Goal: Task Accomplishment & Management: Manage account settings

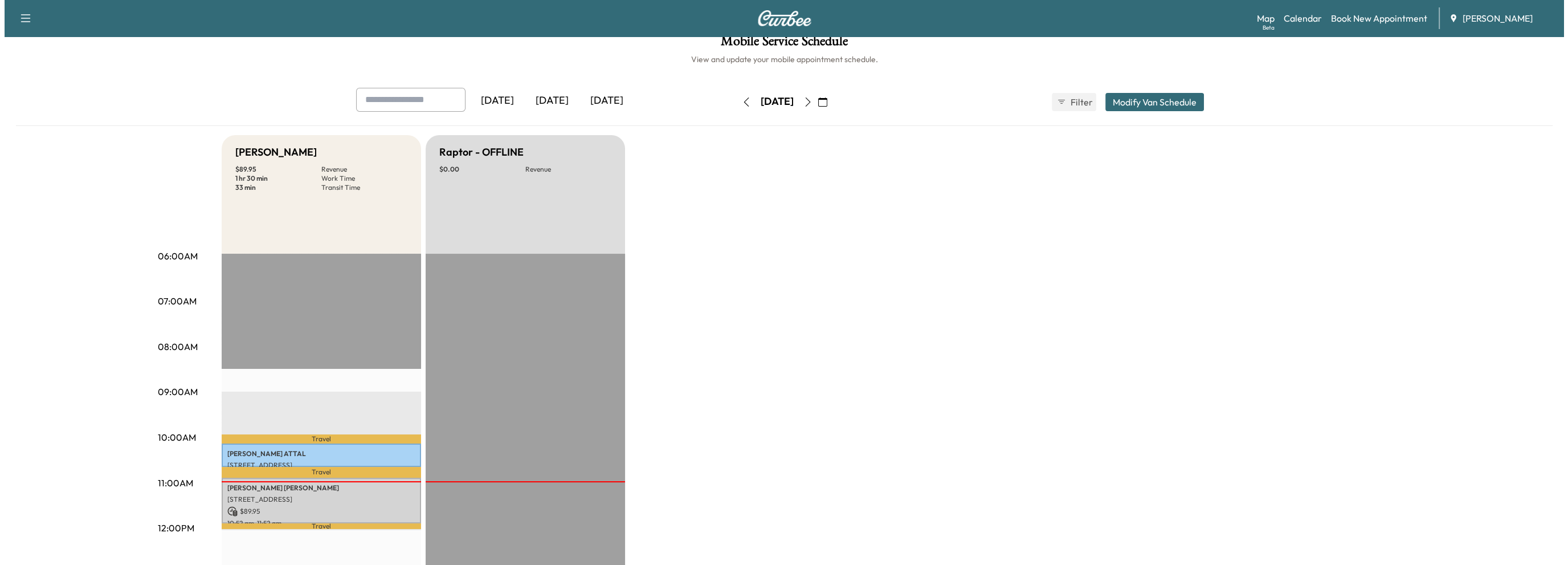
scroll to position [114, 0]
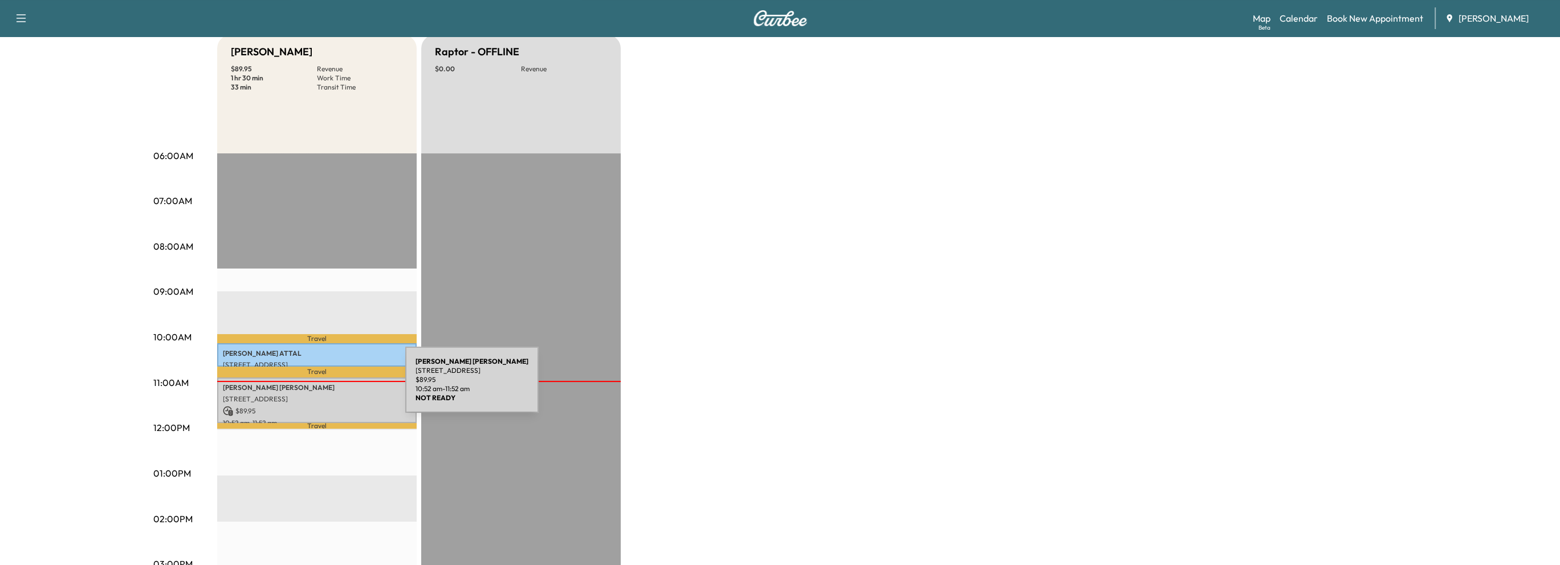
click at [320, 386] on p "[PERSON_NAME]" at bounding box center [317, 387] width 188 height 9
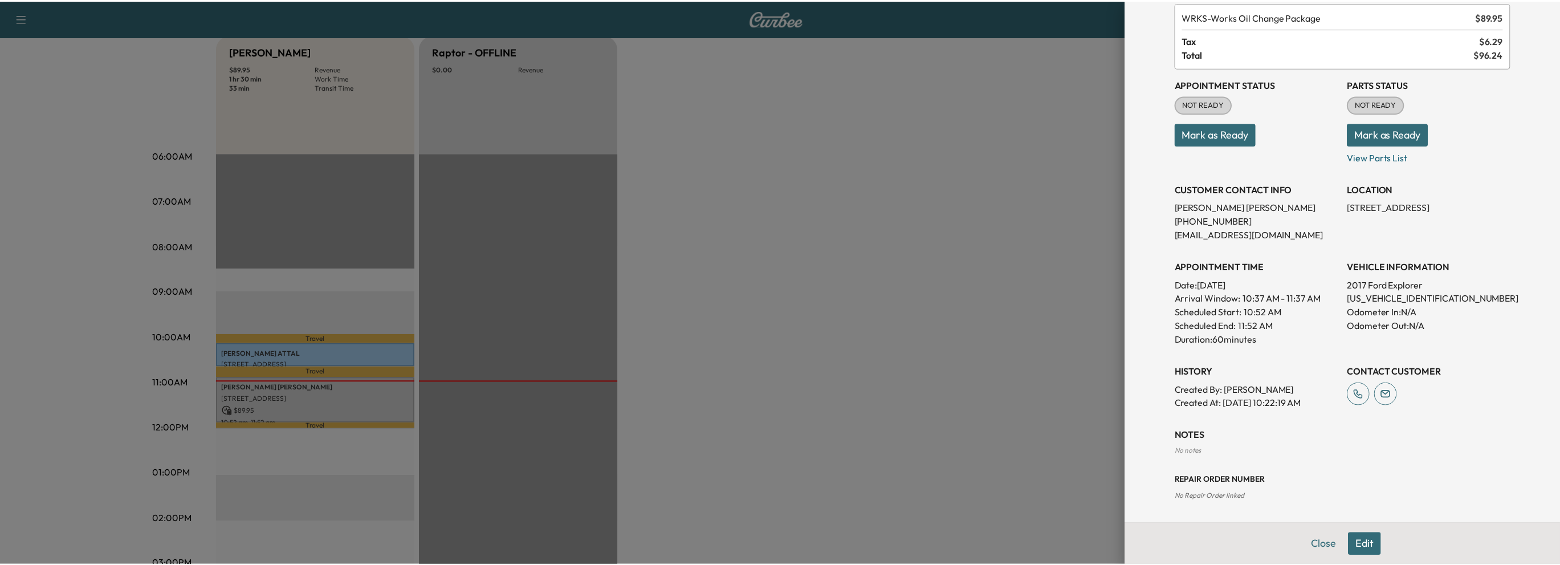
scroll to position [0, 0]
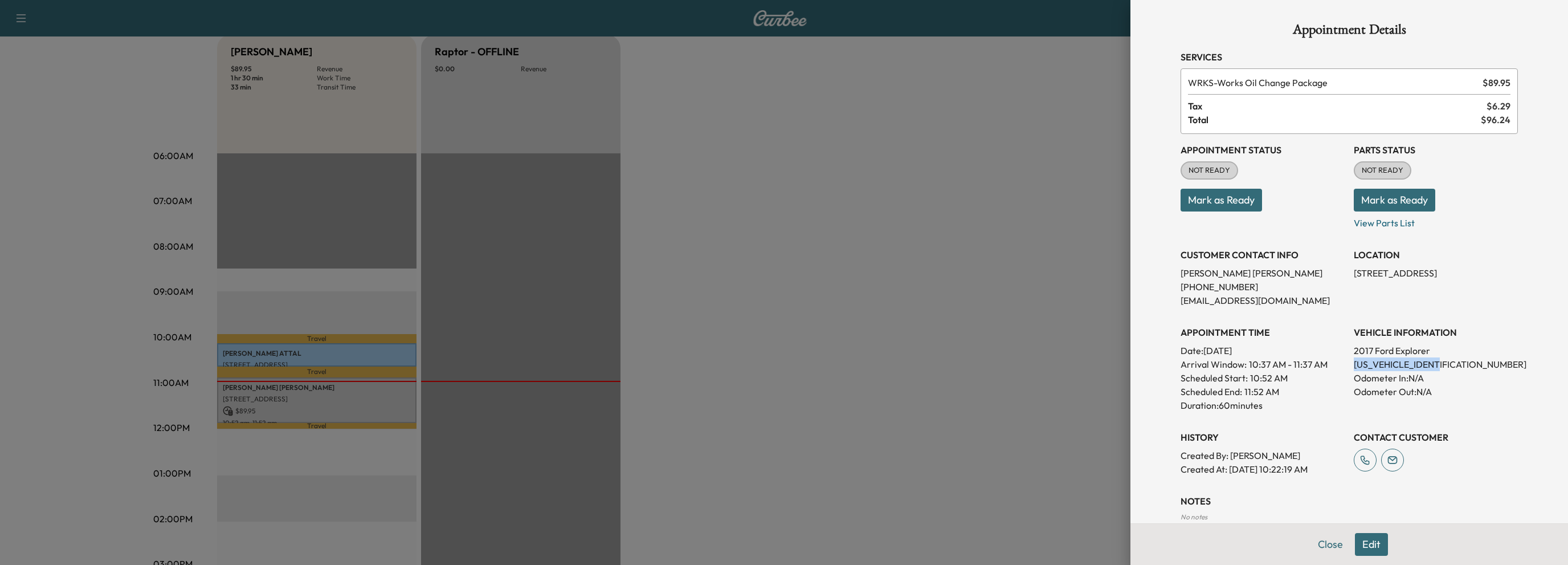
drag, startPoint x: 1345, startPoint y: 362, endPoint x: 1442, endPoint y: 365, distance: 97.0
click at [1442, 365] on p "1FM5K7D88HGD77568" at bounding box center [1435, 364] width 164 height 14
copy p "1FM5K7D88HGD77568"
click at [1204, 201] on button "Mark as Ready" at bounding box center [1221, 200] width 82 height 23
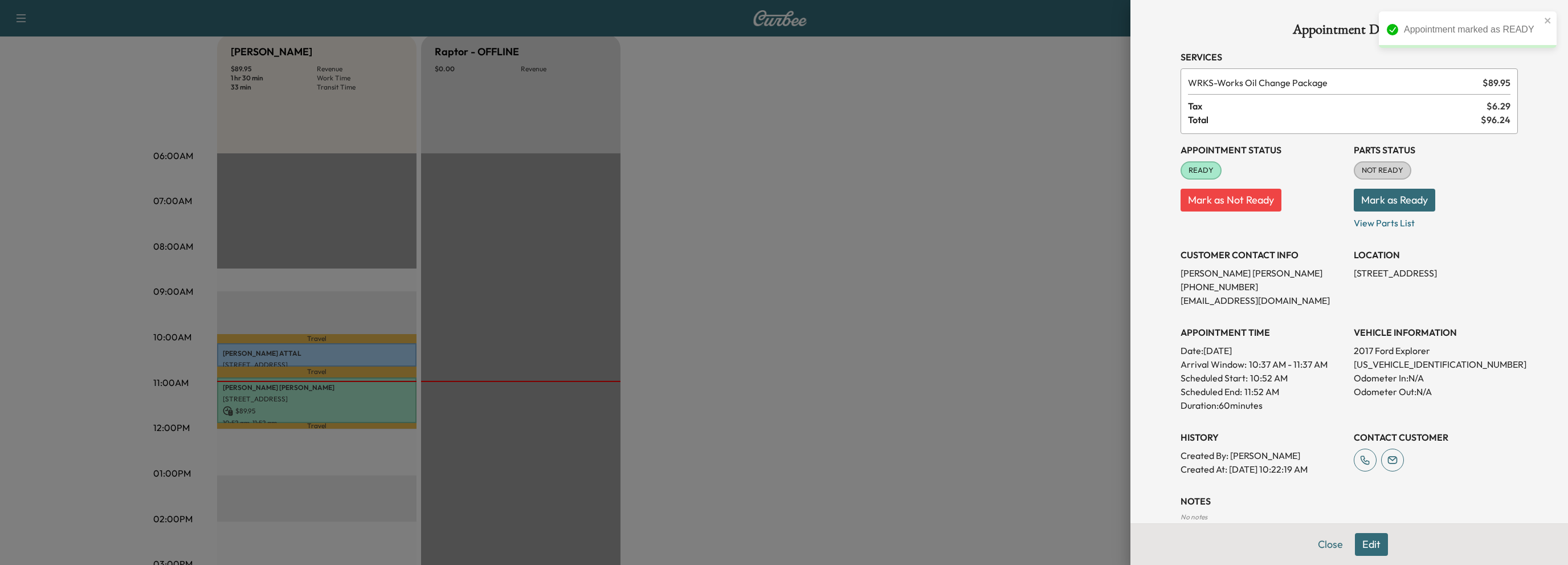
click at [1406, 202] on button "Mark as Ready" at bounding box center [1394, 200] width 82 height 23
click at [1313, 543] on button "Close" at bounding box center [1330, 544] width 40 height 23
